Goal: Check status: Check status

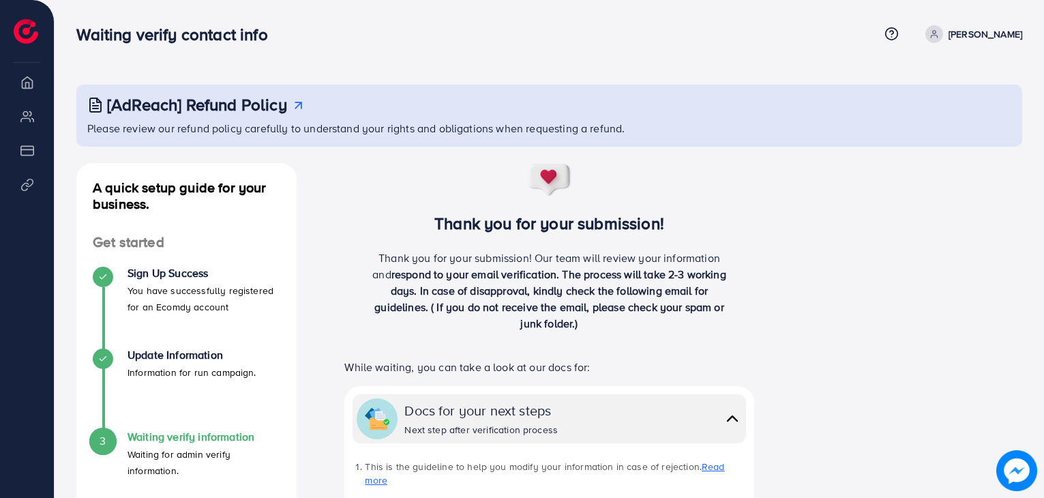
scroll to position [136, 0]
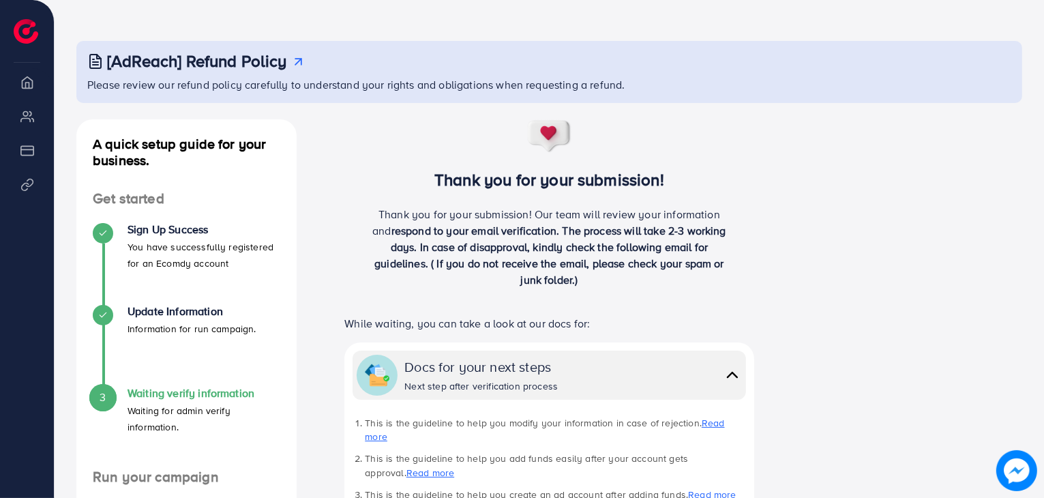
scroll to position [136, 0]
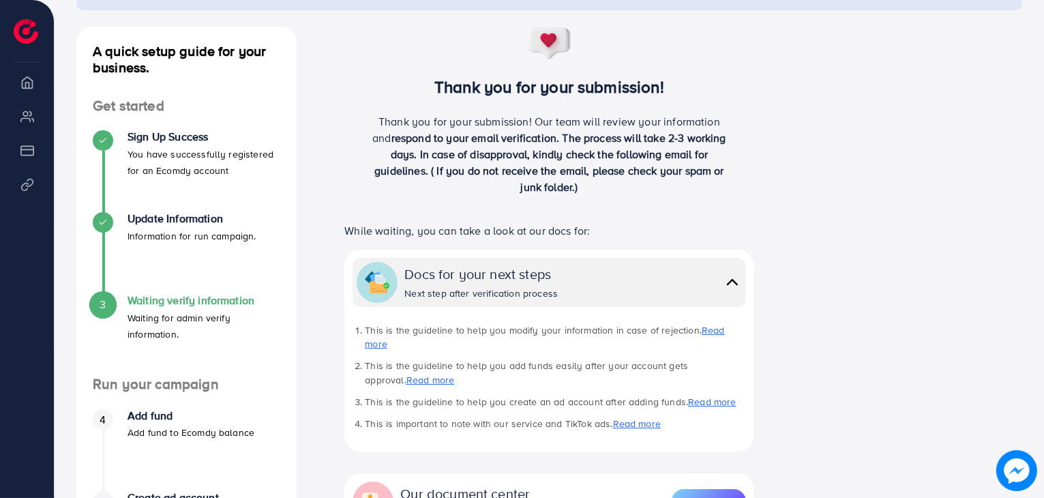
click at [756, 176] on div "Thank you for your submission! Our team will review your information and respon…" at bounding box center [549, 159] width 455 height 93
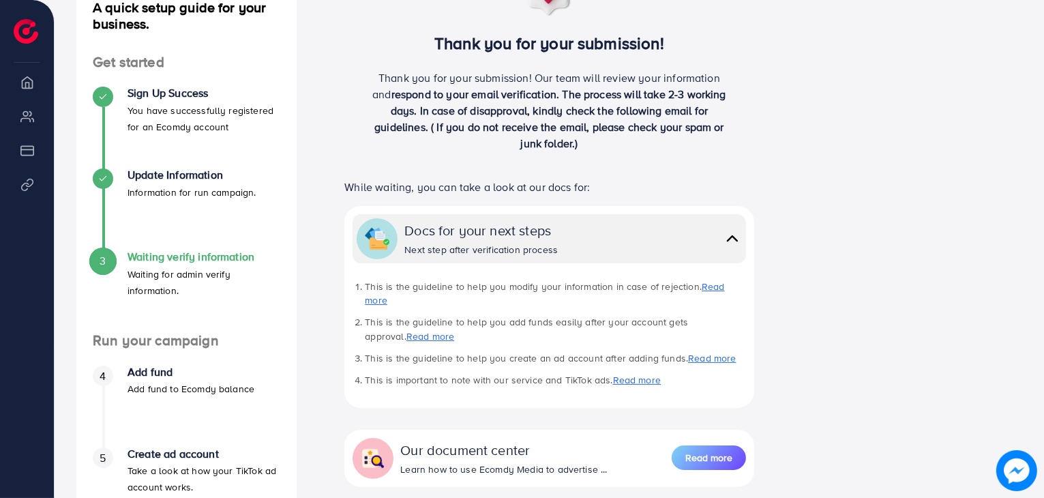
scroll to position [204, 0]
